Goal: Task Accomplishment & Management: Use online tool/utility

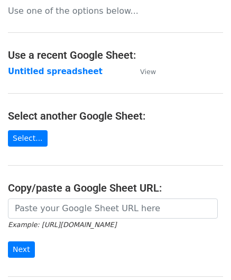
scroll to position [106, 0]
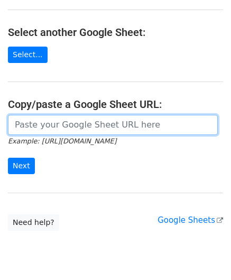
click at [60, 124] on input "url" at bounding box center [113, 125] width 210 height 20
paste input "[URL][DOMAIN_NAME]"
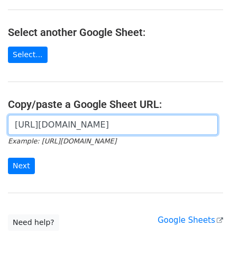
scroll to position [0, 232]
type input "[URL][DOMAIN_NAME]"
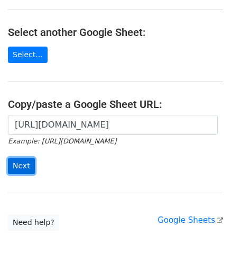
click at [26, 167] on input "Next" at bounding box center [21, 166] width 27 height 16
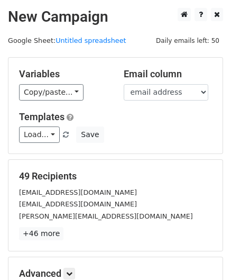
scroll to position [129, 0]
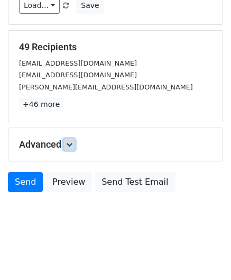
click at [69, 144] on icon at bounding box center [69, 144] width 6 height 6
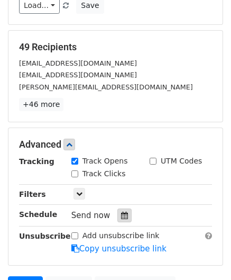
click at [118, 212] on div at bounding box center [125, 216] width 14 height 14
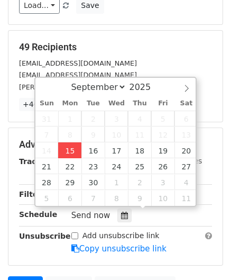
type input "2025-09-15 12:00"
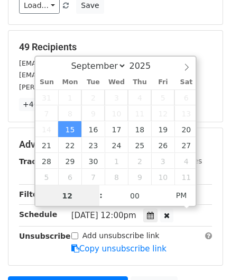
paste input "1"
type input "11"
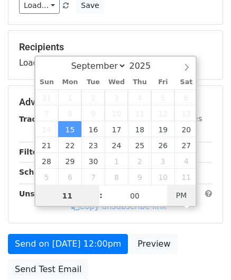
type input "2025-09-15 11:00"
click at [180, 191] on span "PM" at bounding box center [181, 195] width 29 height 21
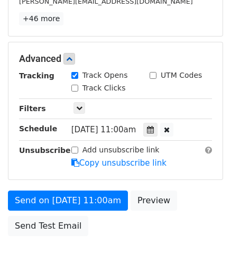
scroll to position [232, 0]
